Goal: Task Accomplishment & Management: Use online tool/utility

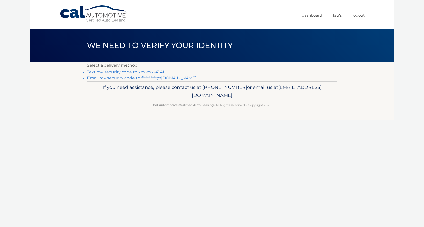
click at [133, 72] on link "Text my security code to xxx-xxx-4141" at bounding box center [125, 72] width 77 height 5
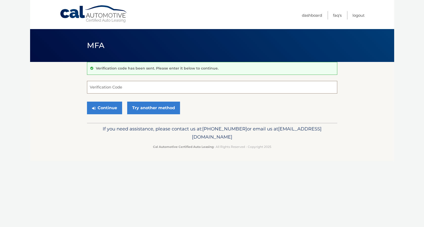
click at [118, 85] on input "Verification Code" at bounding box center [212, 87] width 251 height 13
type input "616695"
click at [107, 107] on button "Continue" at bounding box center [104, 108] width 35 height 13
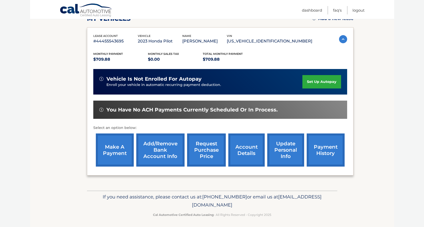
scroll to position [92, 0]
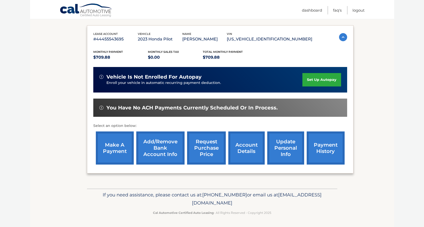
click at [115, 151] on link "make a payment" at bounding box center [115, 148] width 38 height 33
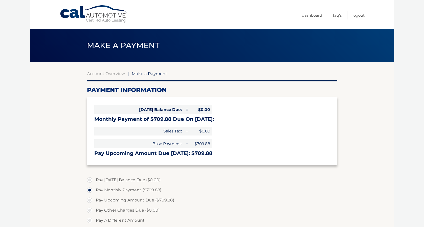
select select "ZjNhYWY4YzktZDY3ZC00NDE3LWI3OTYtMDcwZGFmZWFjYTcz"
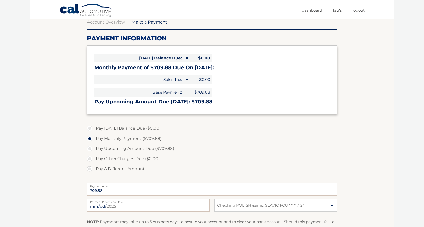
scroll to position [134, 0]
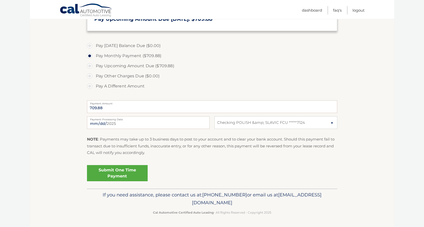
click at [138, 177] on link "Submit One Time Payment" at bounding box center [117, 173] width 61 height 16
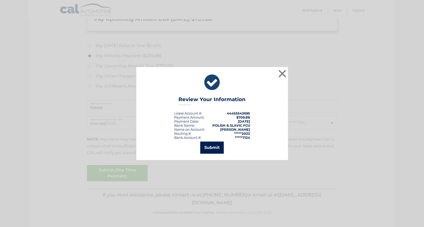
click at [212, 146] on button "Submit" at bounding box center [212, 148] width 24 height 12
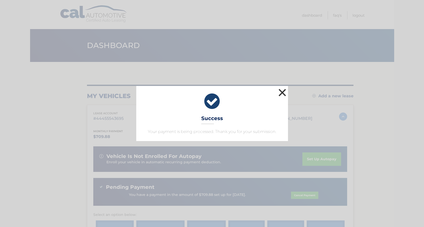
click at [286, 91] on button "×" at bounding box center [283, 93] width 10 height 10
